Goal: Task Accomplishment & Management: Complete application form

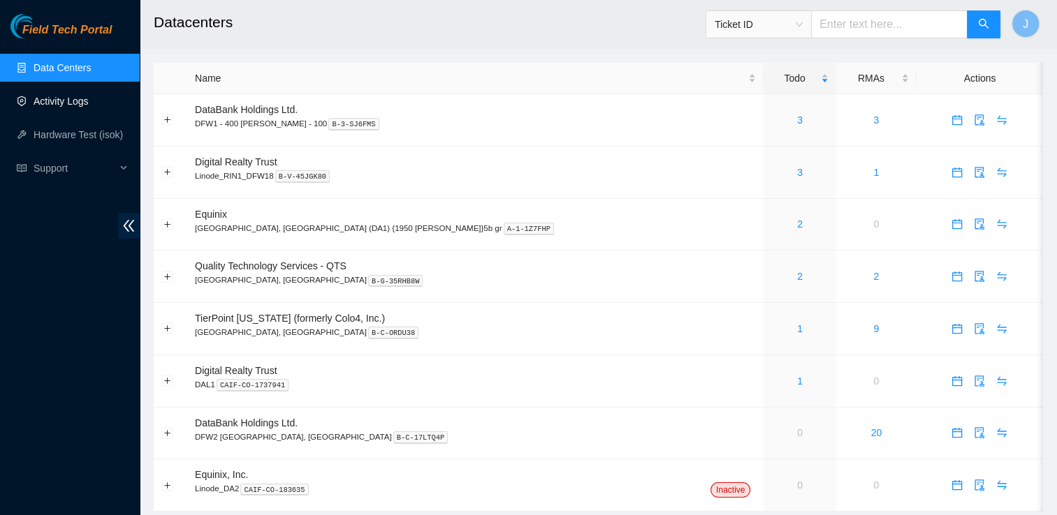
click at [73, 98] on link "Activity Logs" at bounding box center [61, 101] width 55 height 11
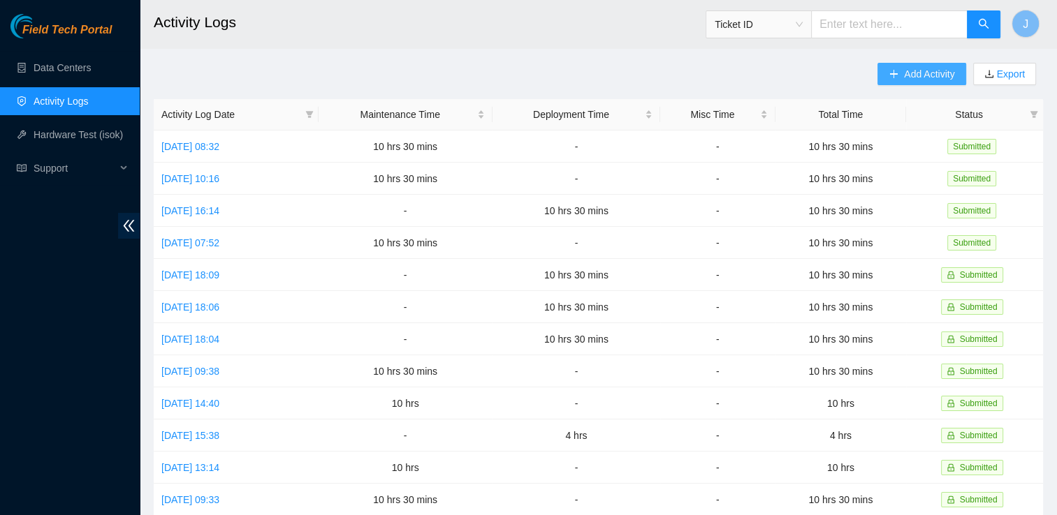
click at [934, 73] on span "Add Activity" at bounding box center [929, 73] width 50 height 15
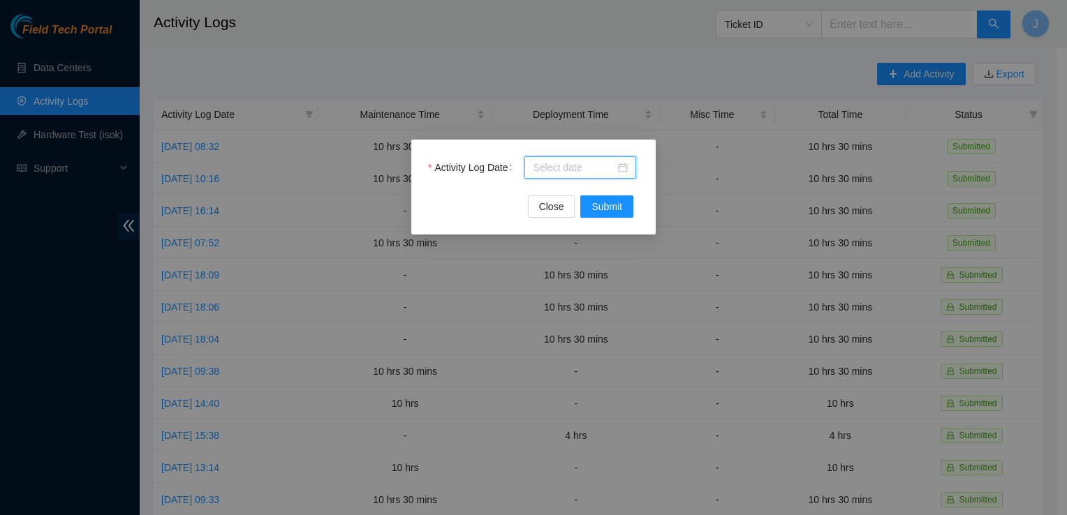
click at [561, 168] on input "Activity Log Date" at bounding box center [574, 167] width 82 height 15
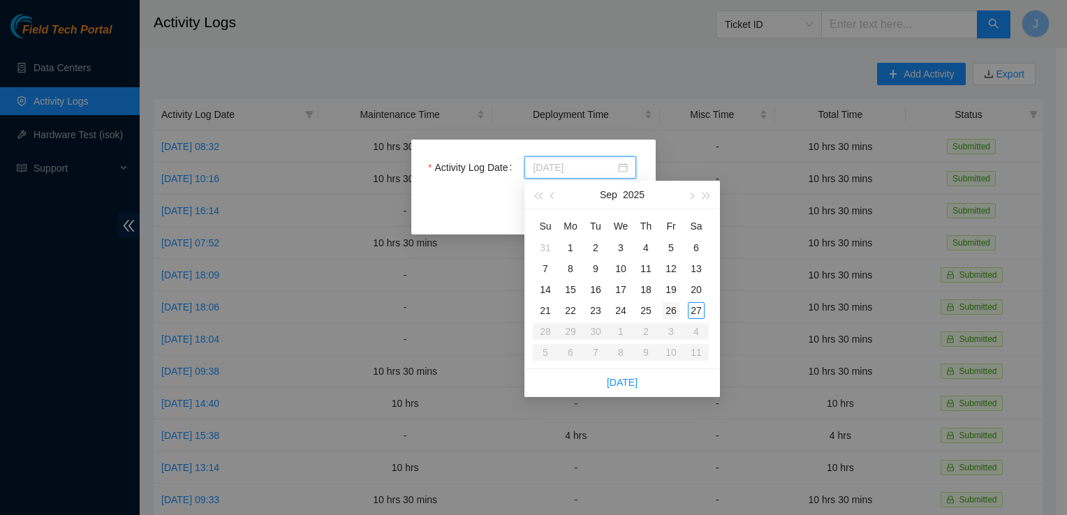
type input "[DATE]"
click at [672, 311] on div "26" at bounding box center [671, 310] width 17 height 17
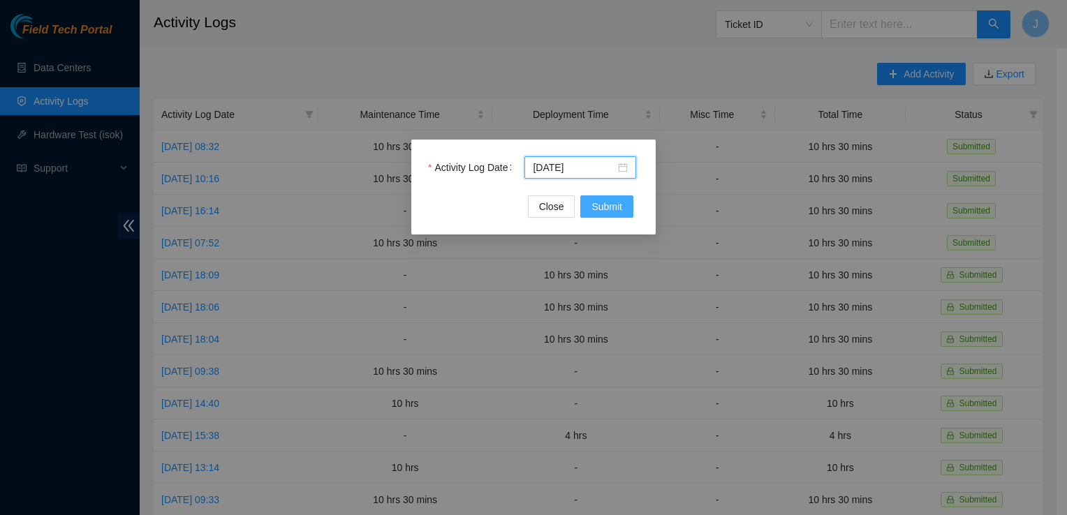
click at [619, 216] on button "Submit" at bounding box center [606, 207] width 53 height 22
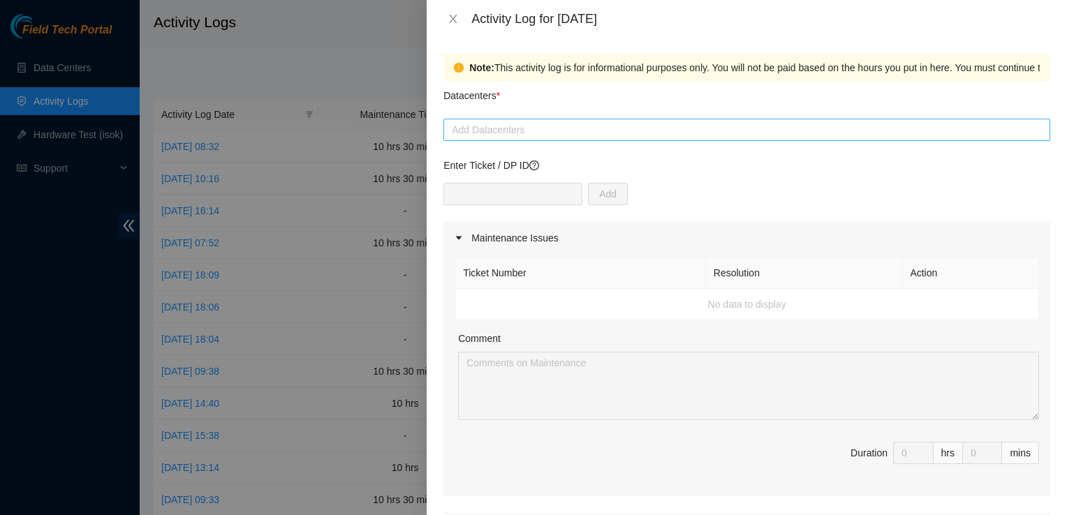
click at [532, 136] on div at bounding box center [747, 130] width 600 height 17
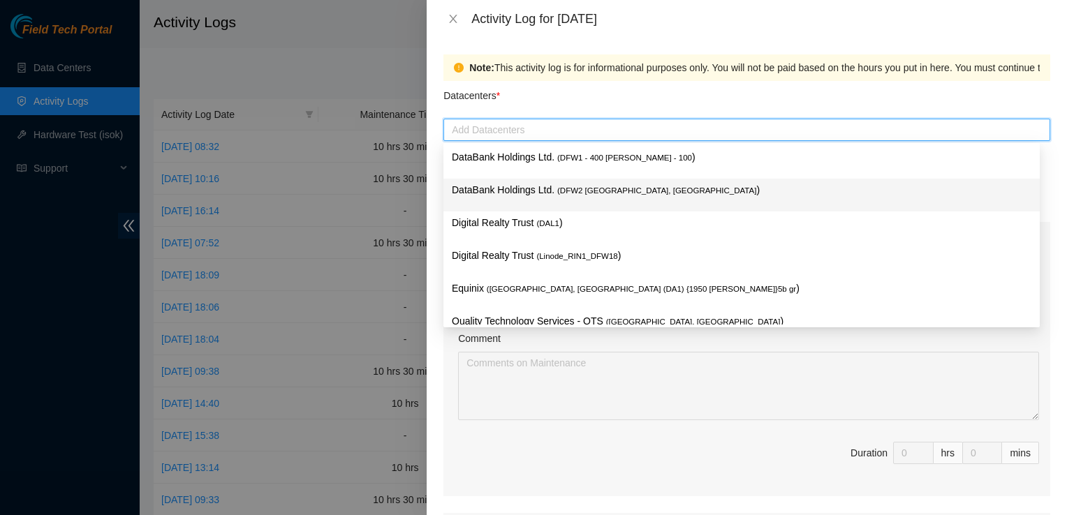
click at [531, 194] on p "DataBank Holdings Ltd. ( DFW2 [GEOGRAPHIC_DATA], [GEOGRAPHIC_DATA] )" at bounding box center [742, 190] width 580 height 16
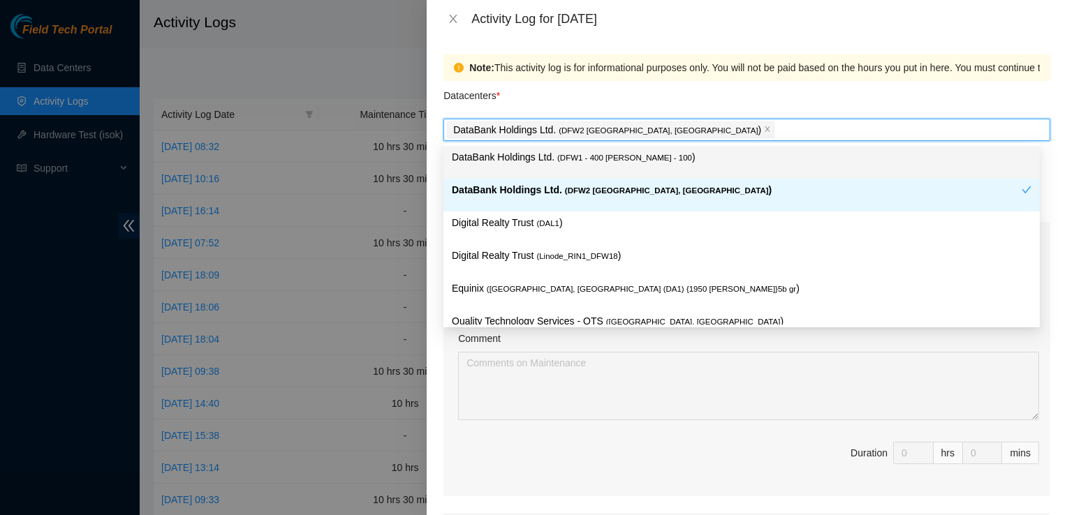
click at [678, 91] on div "Datacenters *" at bounding box center [746, 100] width 607 height 38
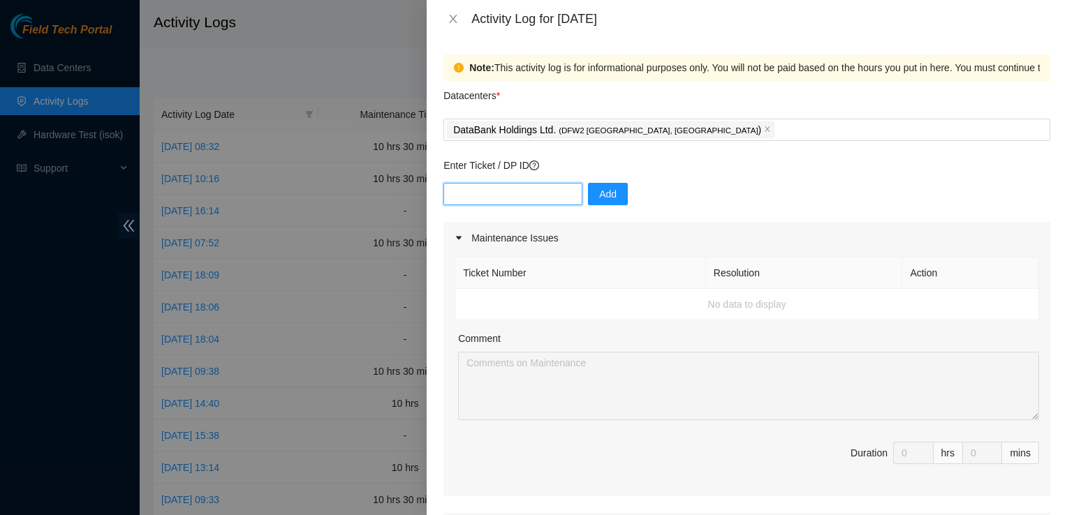
click at [531, 187] on input "text" at bounding box center [512, 194] width 139 height 22
type input "dDP80203"
click at [599, 196] on span "Add" at bounding box center [607, 193] width 17 height 15
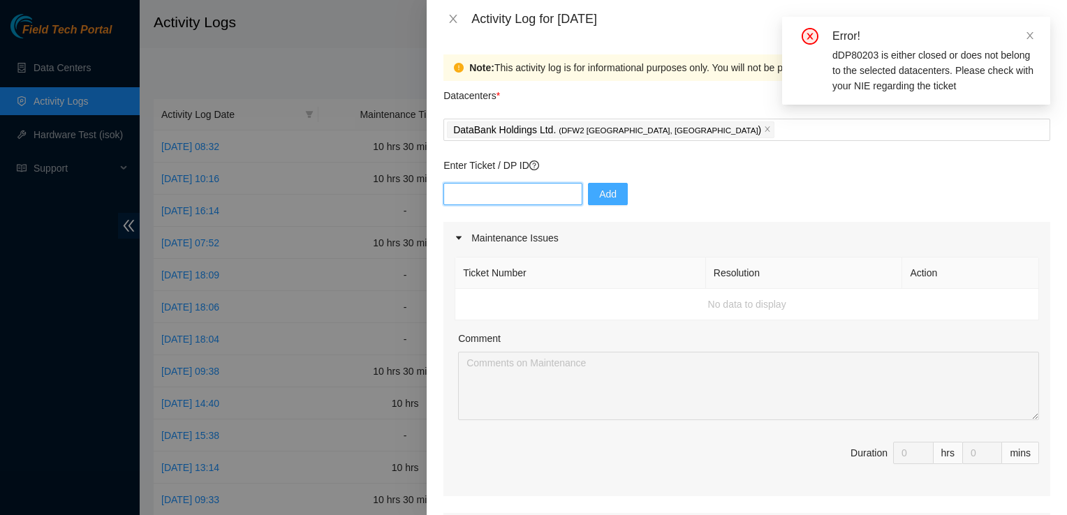
click at [551, 199] on input "text" at bounding box center [512, 194] width 139 height 22
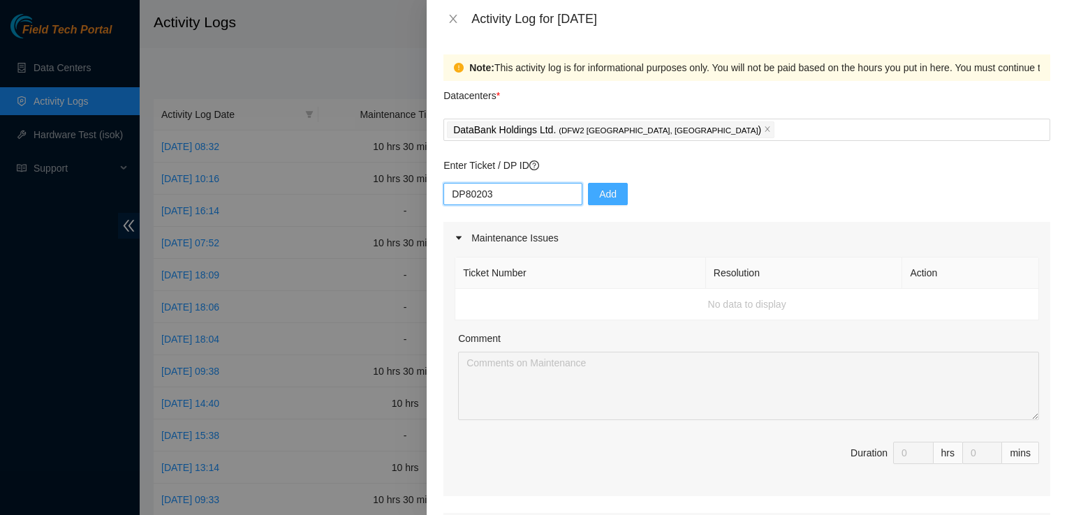
type input "DP80203"
click at [599, 190] on span "Add" at bounding box center [607, 193] width 17 height 15
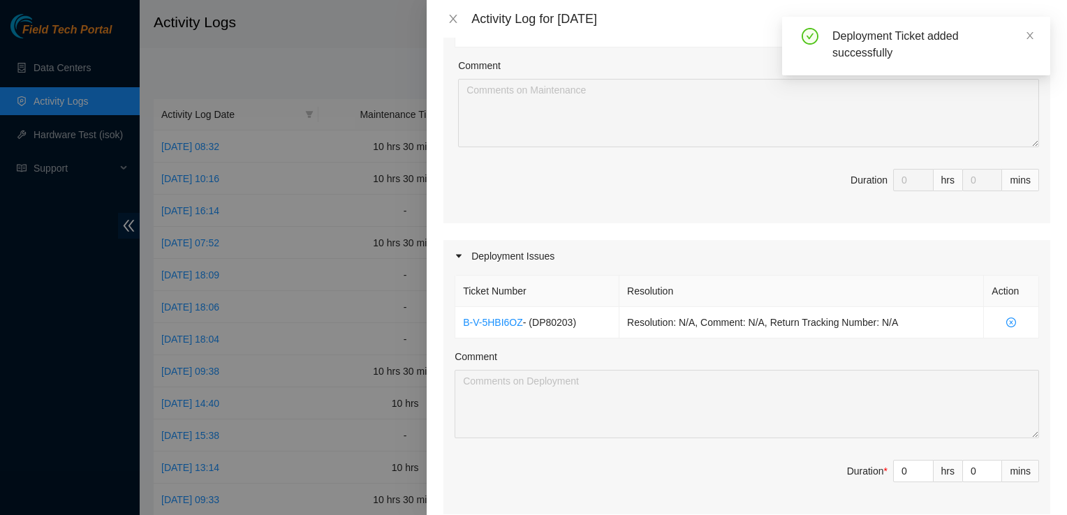
scroll to position [466, 0]
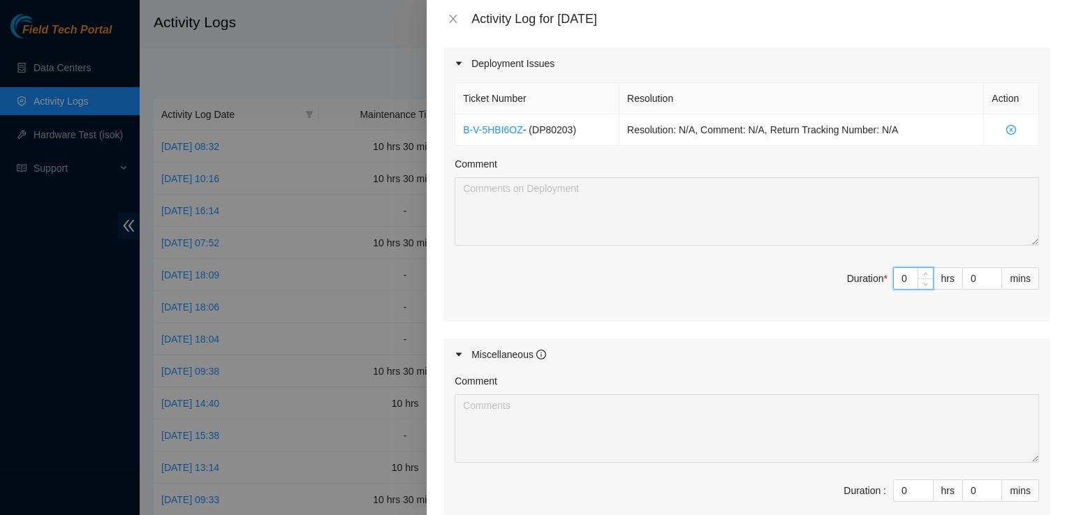
click at [902, 279] on input "0" at bounding box center [913, 278] width 39 height 21
type input "1"
type input "10"
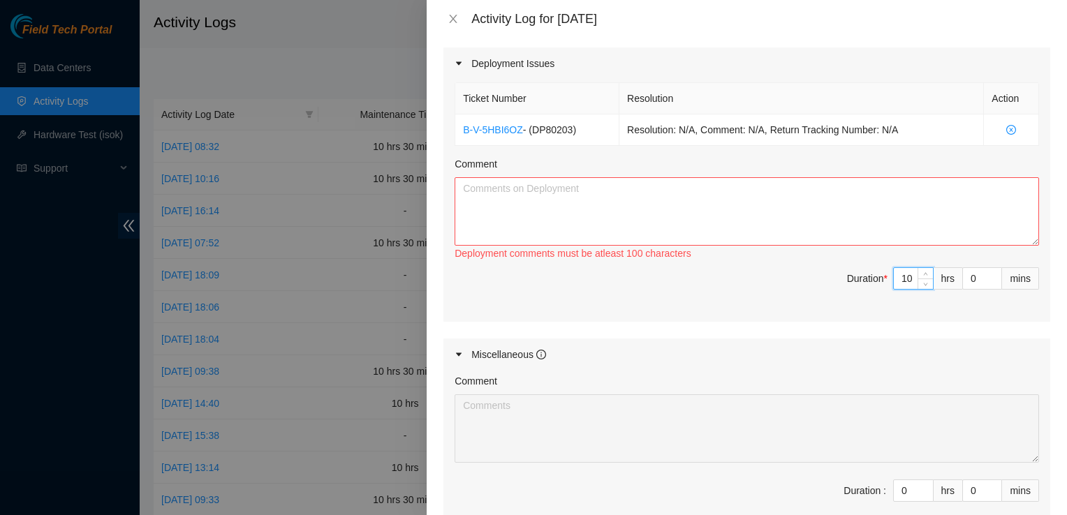
type input "10"
click at [860, 228] on textarea "Comment" at bounding box center [747, 211] width 584 height 68
paste textarea "we ran 17 fibers for DP80203. we ran into a discrepancy because once the fiber …"
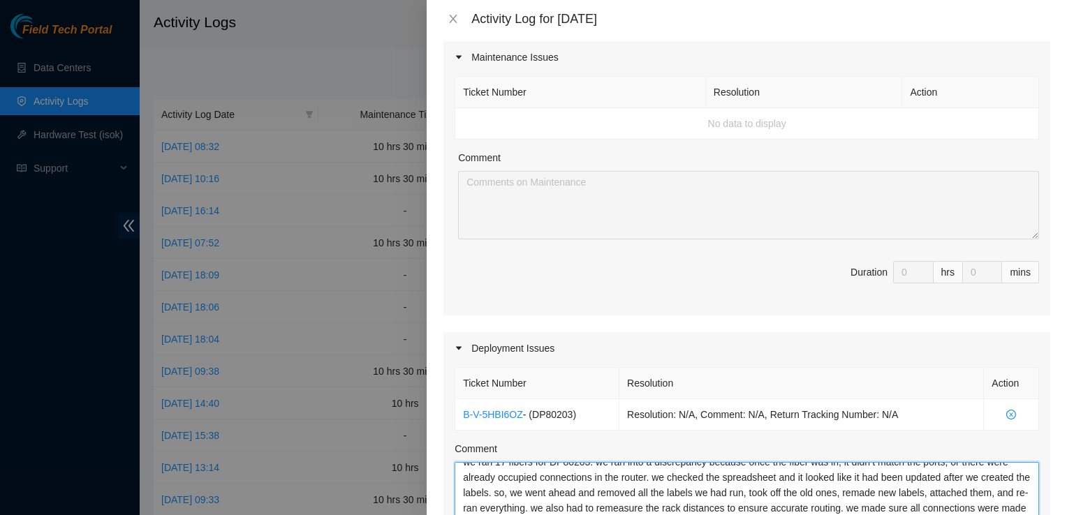
scroll to position [633, 0]
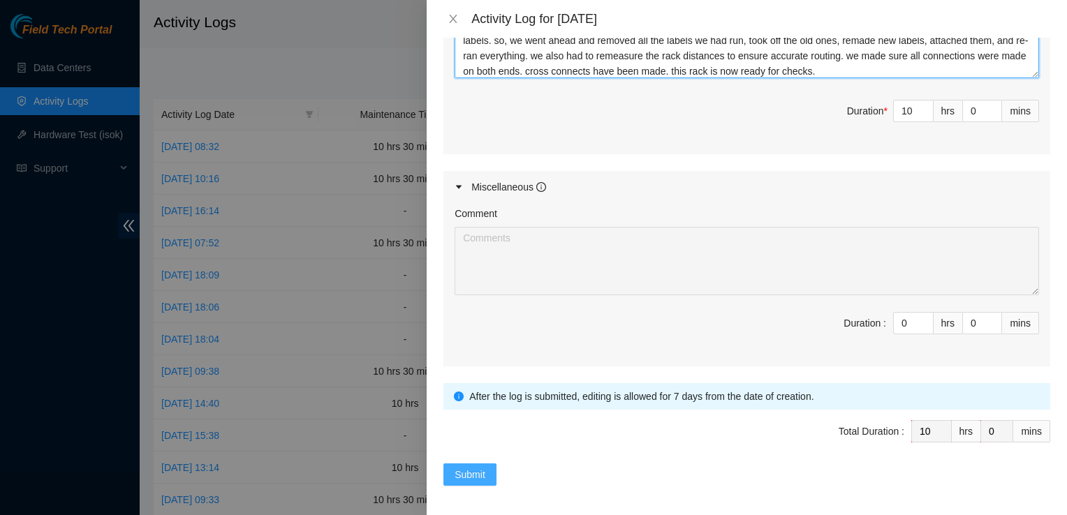
type textarea "we ran 17 fibers for DP80203. we ran into a discrepancy because once the fiber …"
click at [469, 467] on span "Submit" at bounding box center [470, 474] width 31 height 15
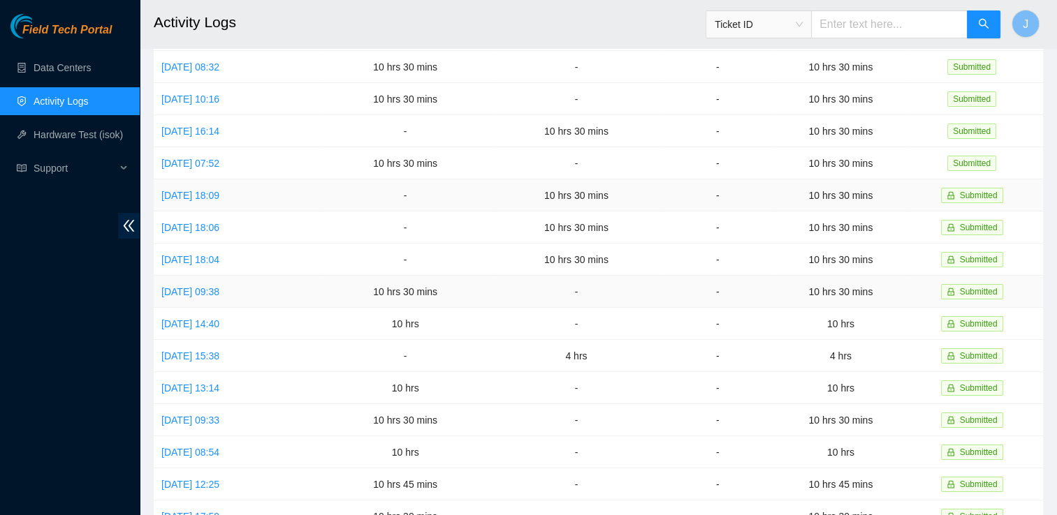
scroll to position [0, 0]
